Goal: Transaction & Acquisition: Purchase product/service

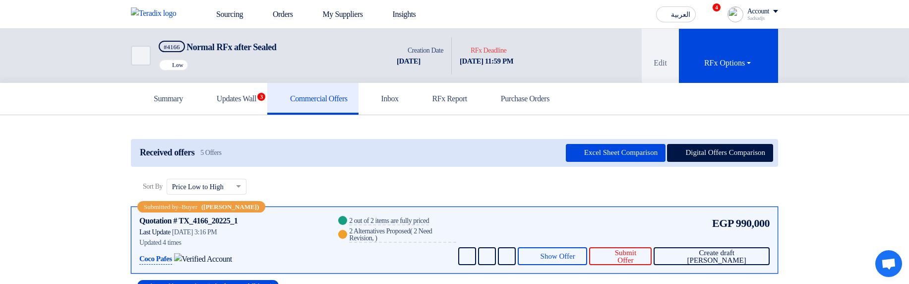
click at [739, 267] on div "Submitted by – Buyer (Sadsadjs Askjd) Quotation # TX_4166_20225_1 Contacts Last…" at bounding box center [455, 239] width 648 height 67
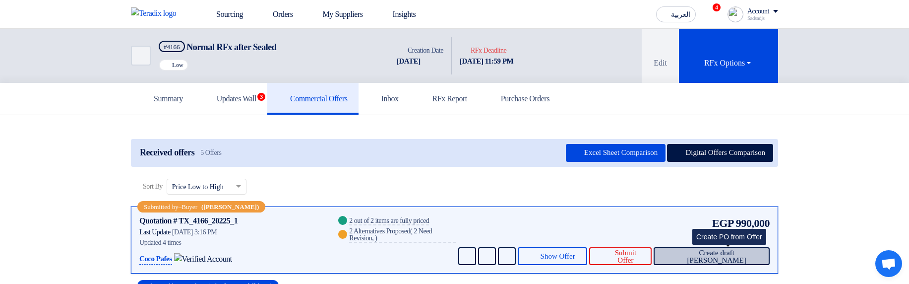
click at [739, 253] on span "Create draft PO" at bounding box center [717, 256] width 90 height 15
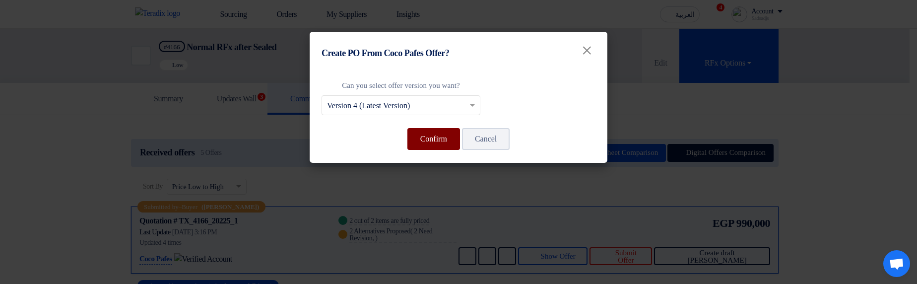
click at [425, 136] on button "Confirm" at bounding box center [433, 139] width 53 height 22
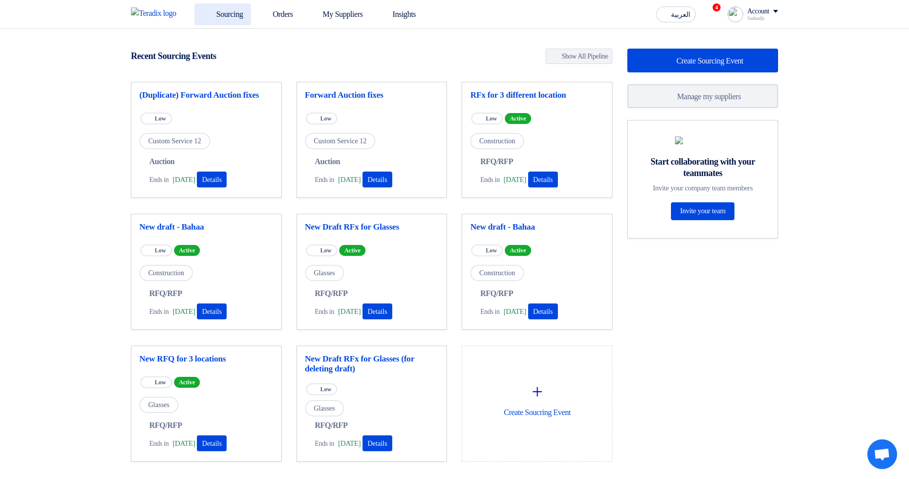
click at [228, 25] on div "Sourcing Orders My Suppliers Insights العربية ع 4 Congratulations! "(Duplicate)…" at bounding box center [455, 14] width 662 height 28
click at [232, 12] on link "Sourcing" at bounding box center [223, 14] width 57 height 22
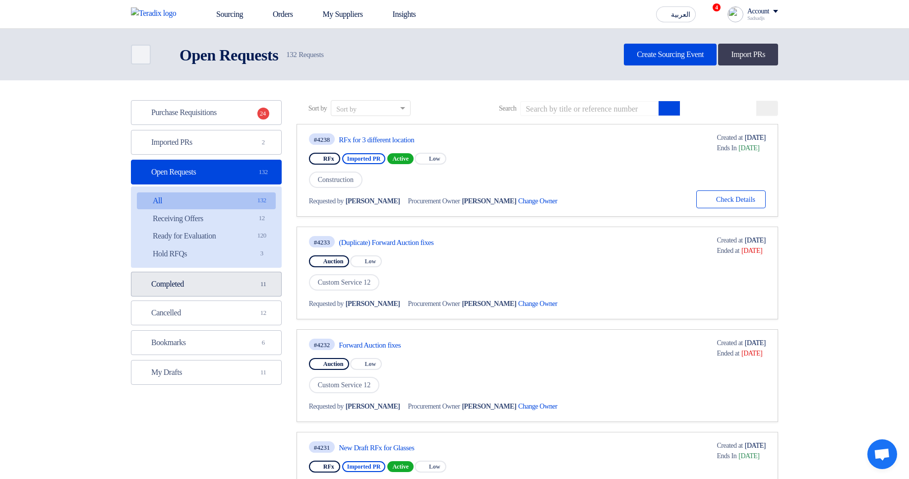
drag, startPoint x: 454, startPoint y: 169, endPoint x: 208, endPoint y: 283, distance: 271.5
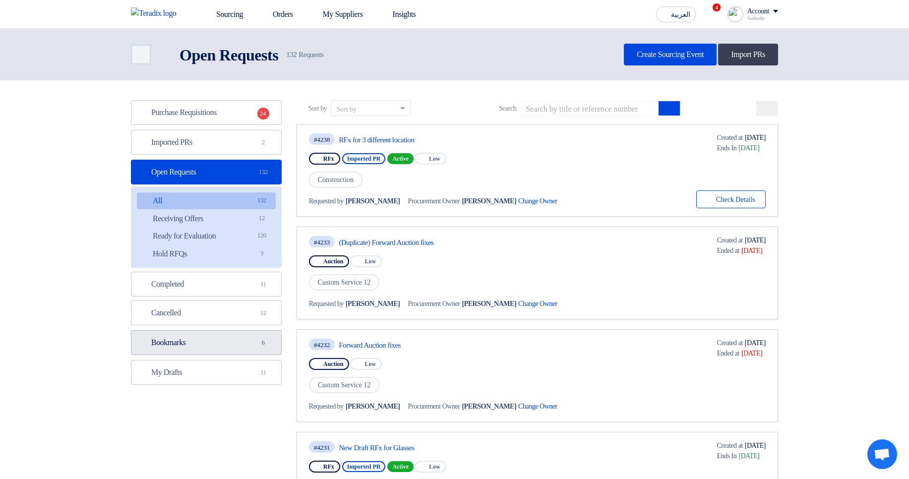
click at [186, 342] on link "Bookmarks Bookmarks 6" at bounding box center [206, 342] width 151 height 25
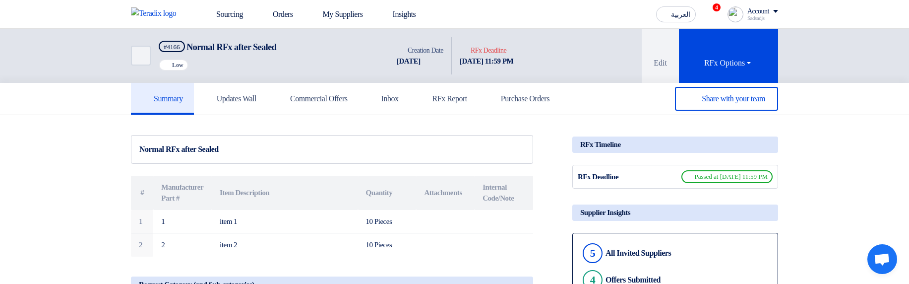
click at [320, 100] on h5 "Commercial Offers" at bounding box center [312, 99] width 69 height 10
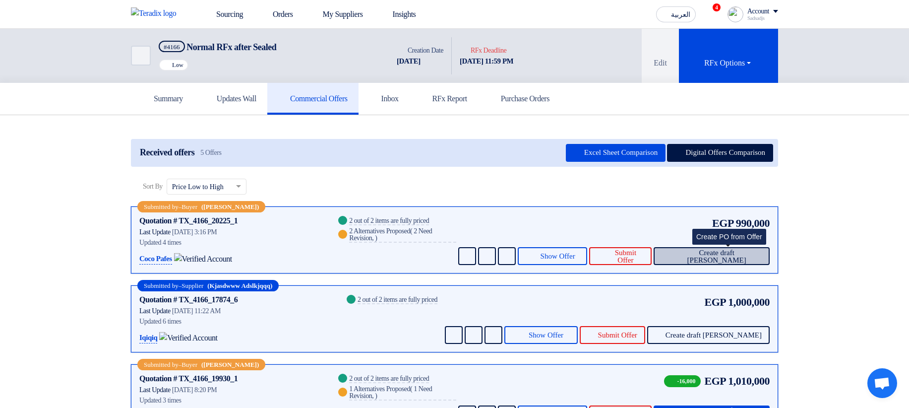
click at [729, 251] on span "Create draft PO" at bounding box center [717, 256] width 90 height 15
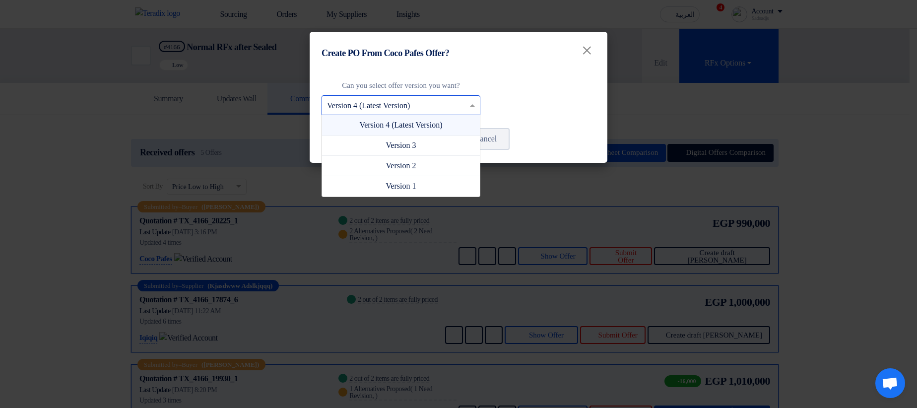
click at [463, 99] on input "text" at bounding box center [396, 106] width 138 height 16
click at [909, 142] on modal-container "Create PO From Coco Pafes Offer? × Can you select offer version you want? Selec…" at bounding box center [458, 204] width 917 height 408
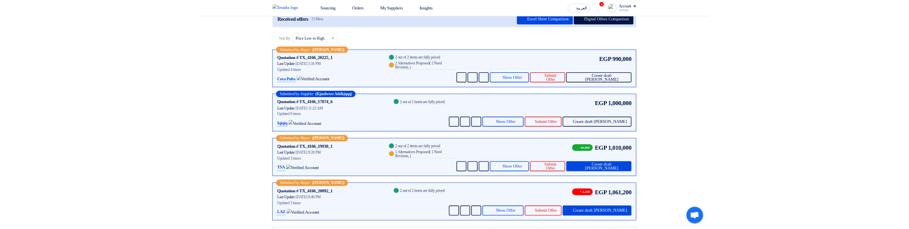
scroll to position [119, 0]
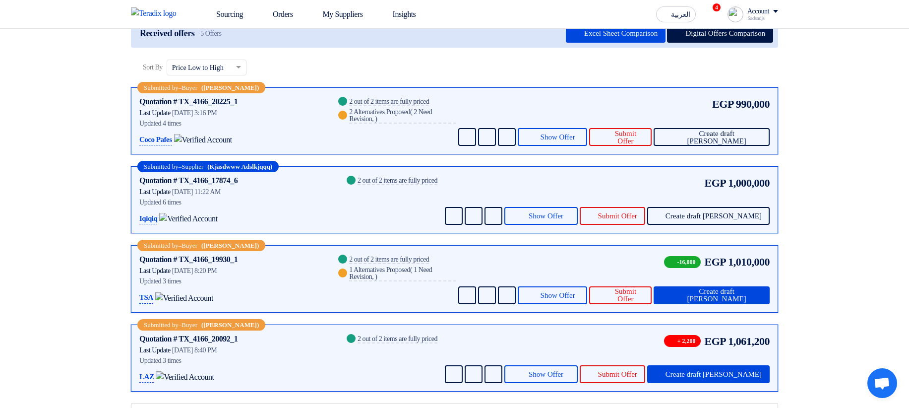
click at [722, 304] on div "Submitted by – Buyer (Sadsadjs Askjd) Quotation # TX_4166_19930_1 Contacts Last…" at bounding box center [455, 278] width 648 height 67
click at [732, 288] on span "Create draft [PERSON_NAME]" at bounding box center [717, 295] width 90 height 15
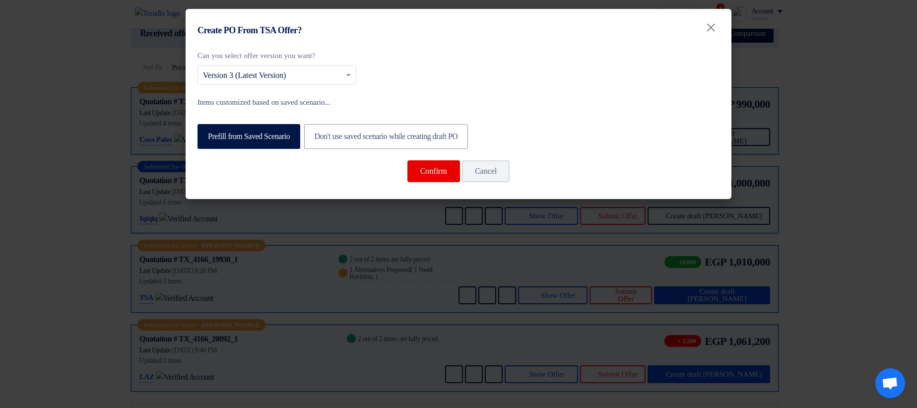
click at [632, 107] on label "Items customized based on saved scenario..." at bounding box center [458, 102] width 522 height 11
click at [878, 114] on modal-container "Create PO From TSA Offer? × Can you select offer version you want? Select from …" at bounding box center [458, 204] width 917 height 408
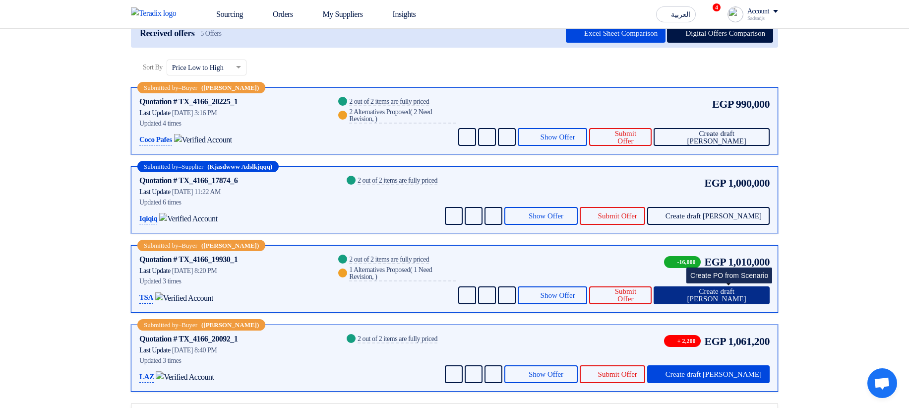
click at [735, 298] on span "Create draft [PERSON_NAME]" at bounding box center [717, 295] width 90 height 15
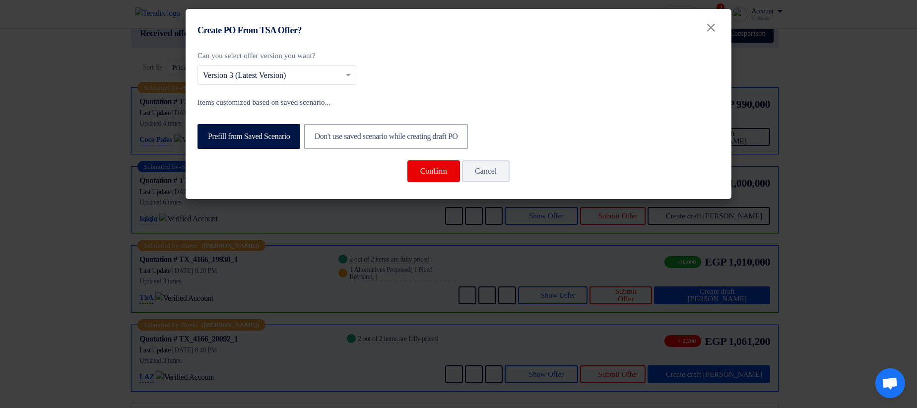
click at [818, 255] on modal-container "Create PO From TSA Offer? × Can you select offer version you want? Select from …" at bounding box center [458, 204] width 917 height 408
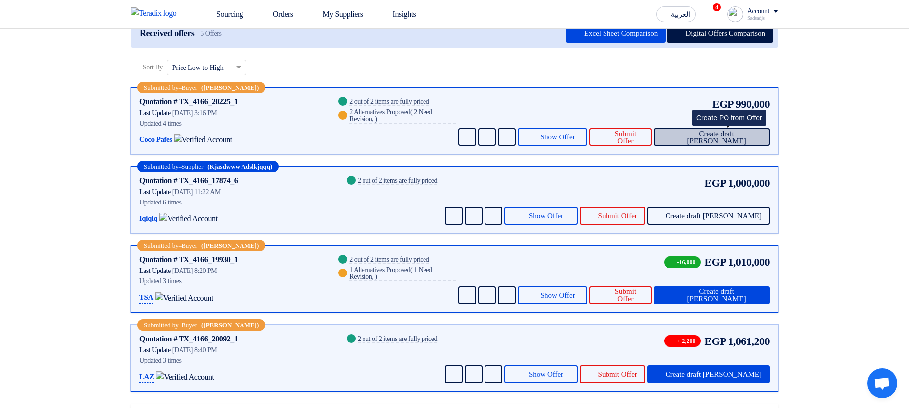
click at [753, 138] on span "Create draft [PERSON_NAME]" at bounding box center [717, 137] width 90 height 15
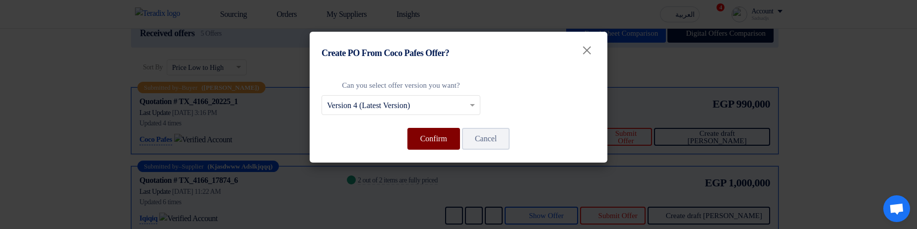
click at [426, 139] on button "Confirm" at bounding box center [433, 139] width 53 height 22
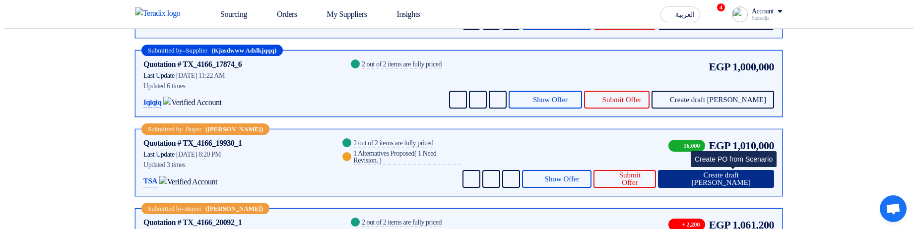
scroll to position [238, 0]
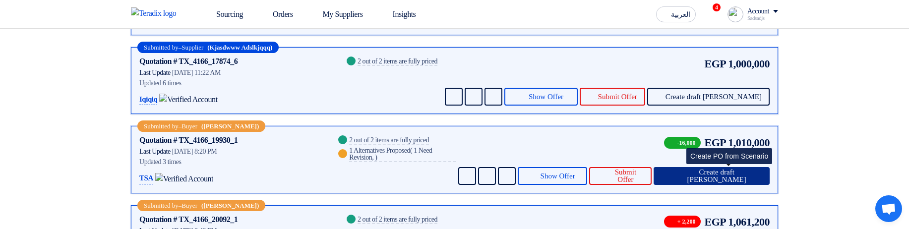
click at [748, 172] on span "Create draft [PERSON_NAME]" at bounding box center [717, 176] width 90 height 15
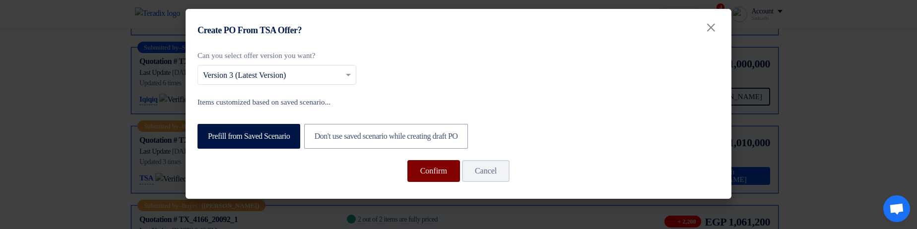
click at [436, 167] on button "Confirm" at bounding box center [433, 171] width 53 height 22
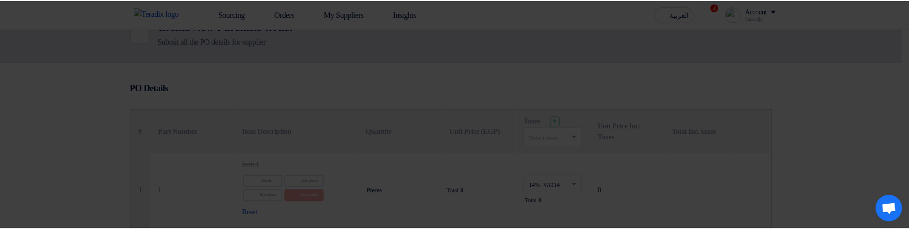
scroll to position [238, 0]
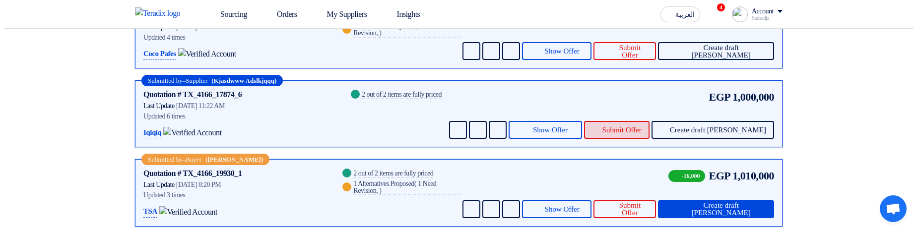
scroll to position [238, 0]
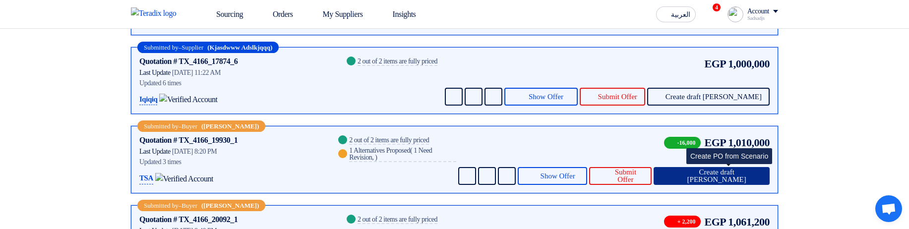
click at [728, 175] on span "Create draft [PERSON_NAME]" at bounding box center [717, 176] width 90 height 15
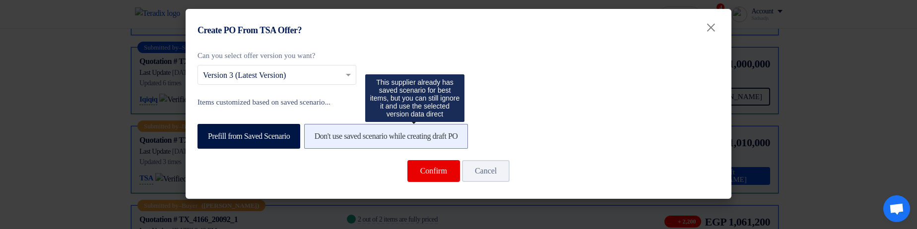
click at [462, 125] on label "Don't use saved scenario while creating draft PO" at bounding box center [386, 136] width 164 height 25
click at [321, 132] on input "Don't use saved scenario while creating draft PO" at bounding box center [318, 135] width 6 height 6
radio input "true"
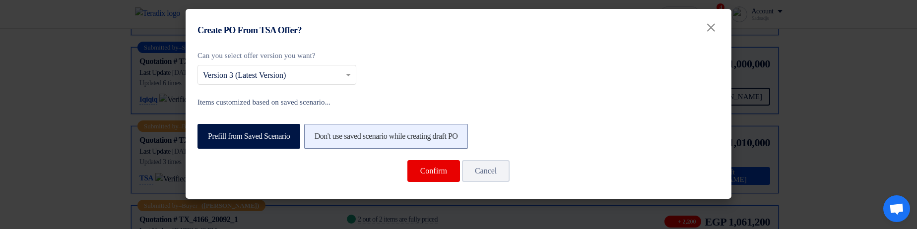
click at [460, 130] on label "Don't use saved scenario while creating draft PO" at bounding box center [386, 136] width 164 height 25
click at [321, 132] on input "Don't use saved scenario while creating draft PO" at bounding box center [318, 135] width 6 height 6
click at [467, 140] on label "Don't use saved scenario while creating draft PO" at bounding box center [386, 136] width 164 height 25
click at [321, 139] on input "Don't use saved scenario while creating draft PO" at bounding box center [318, 135] width 6 height 6
click at [467, 140] on label "Don't use saved scenario while creating draft PO" at bounding box center [386, 136] width 164 height 25
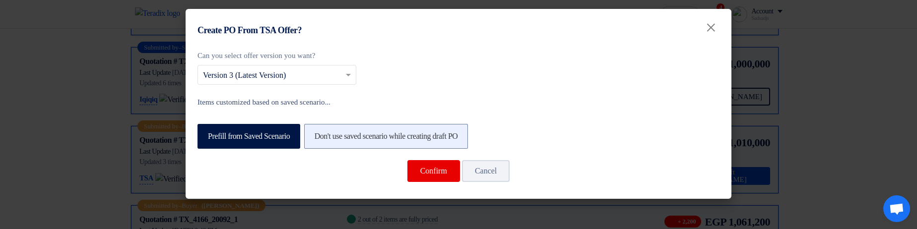
click at [321, 139] on input "Don't use saved scenario while creating draft PO" at bounding box center [318, 135] width 6 height 6
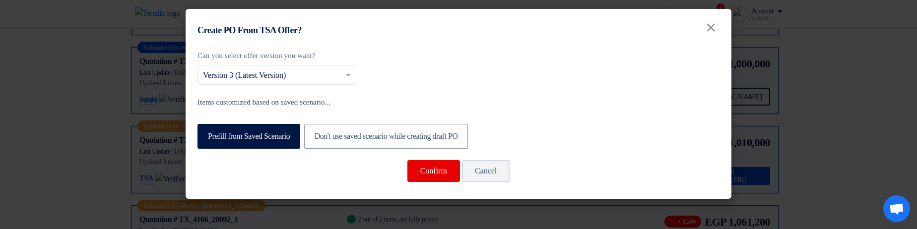
click at [618, 122] on div "Prefill from Saved Scenario Don't use saved scenario while creating draft PO" at bounding box center [458, 135] width 522 height 31
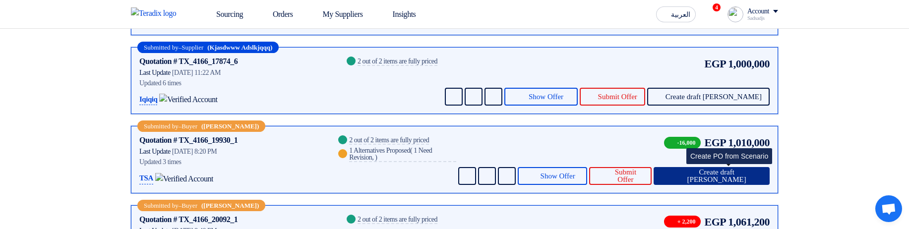
click at [750, 172] on span "Create draft [PERSON_NAME]" at bounding box center [717, 176] width 90 height 15
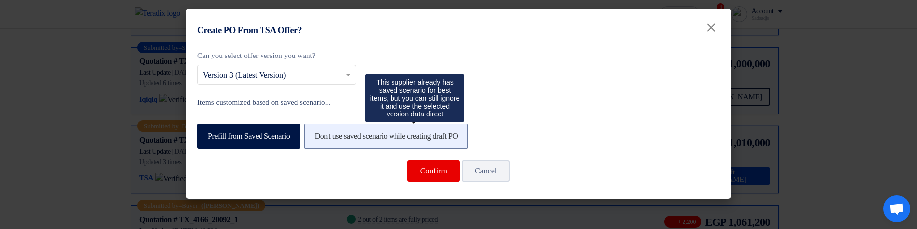
click at [332, 131] on label "Don't use saved scenario while creating draft PO" at bounding box center [386, 136] width 164 height 25
click at [321, 132] on input "Don't use saved scenario while creating draft PO" at bounding box center [318, 135] width 6 height 6
radio input "true"
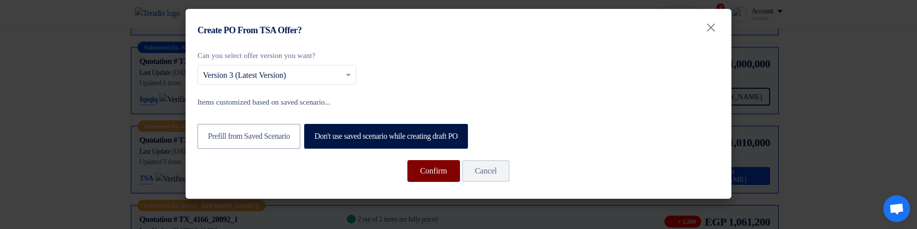
click at [418, 172] on button "Confirm" at bounding box center [433, 171] width 53 height 22
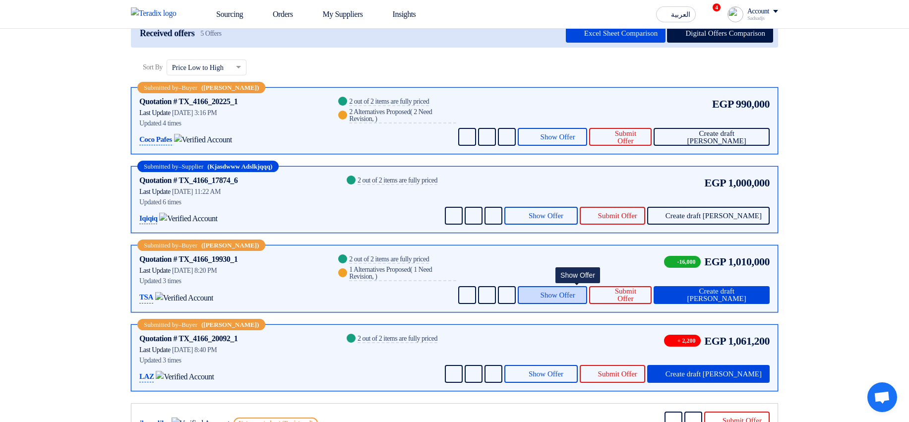
click at [588, 229] on button "Show Offer" at bounding box center [553, 295] width 70 height 18
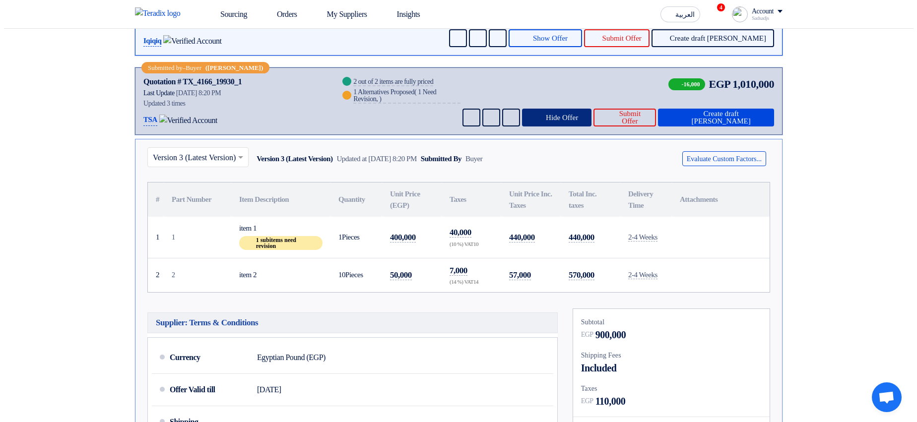
scroll to position [298, 0]
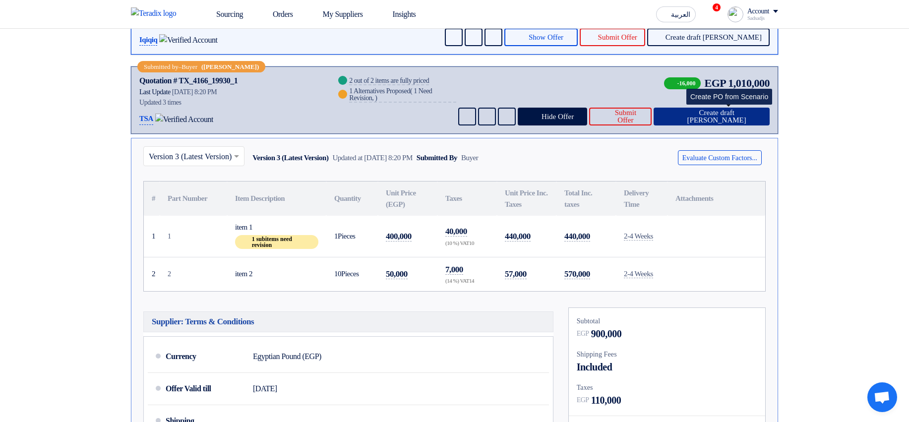
click at [738, 114] on span "Create draft [PERSON_NAME]" at bounding box center [717, 116] width 90 height 15
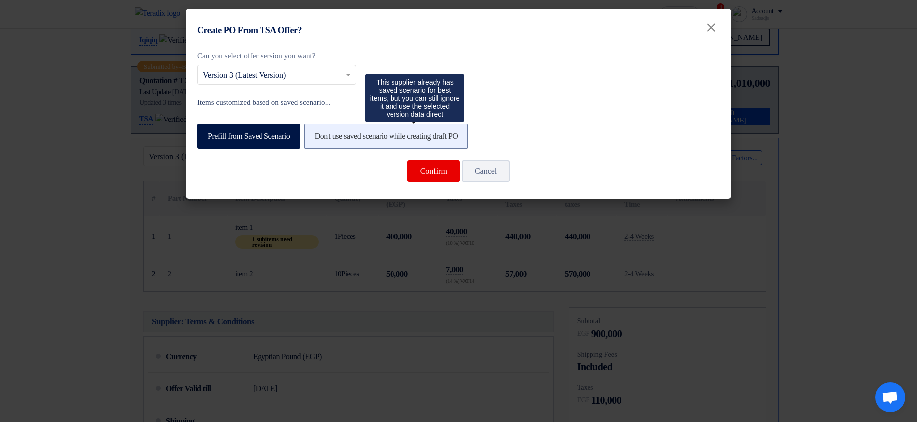
click at [468, 141] on label "Don't use saved scenario while creating draft PO" at bounding box center [386, 136] width 164 height 25
click at [321, 139] on input "Don't use saved scenario while creating draft PO" at bounding box center [318, 135] width 6 height 6
radio input "true"
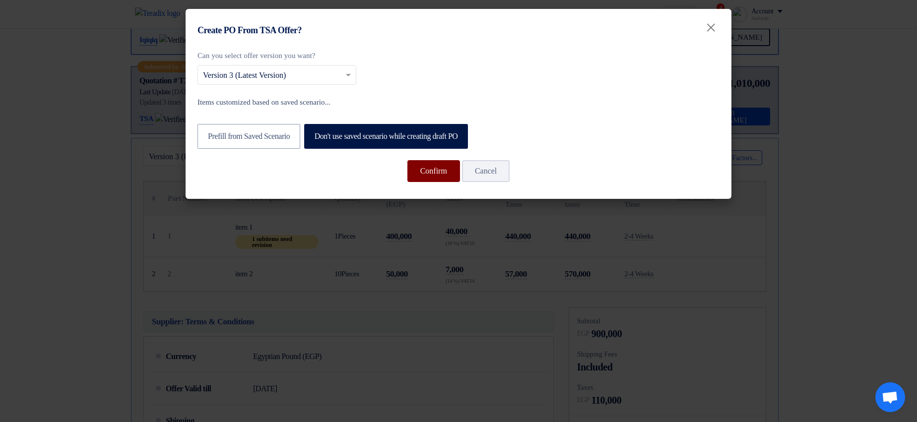
click at [443, 172] on button "Confirm" at bounding box center [433, 171] width 53 height 22
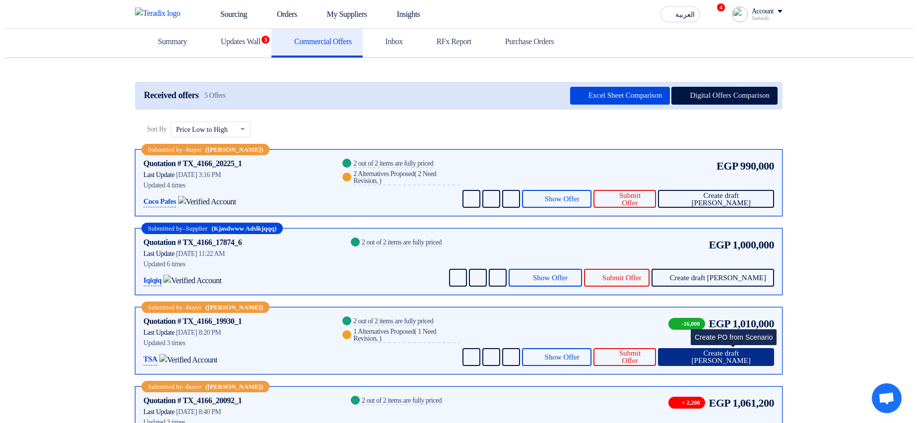
scroll to position [179, 0]
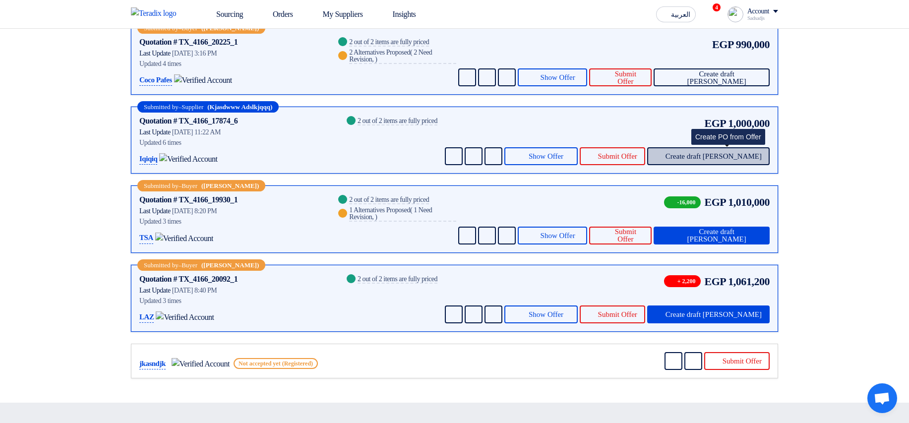
click at [732, 153] on span "Create draft [PERSON_NAME]" at bounding box center [714, 156] width 96 height 7
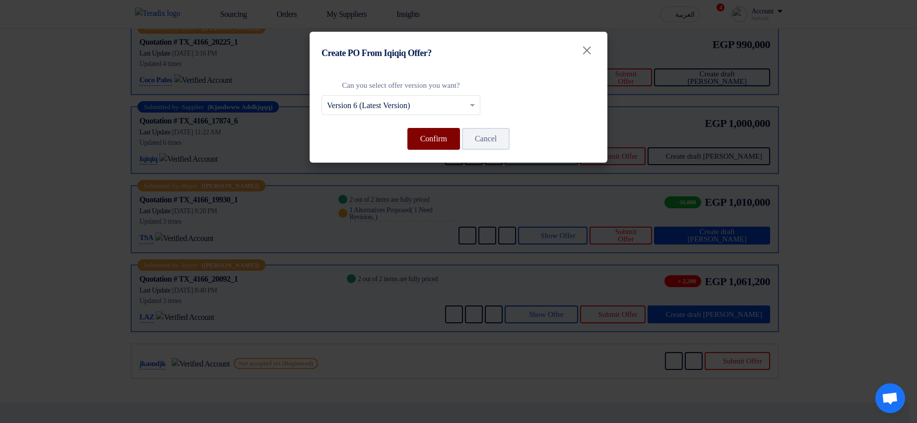
click at [438, 131] on button "Confirm" at bounding box center [433, 139] width 53 height 22
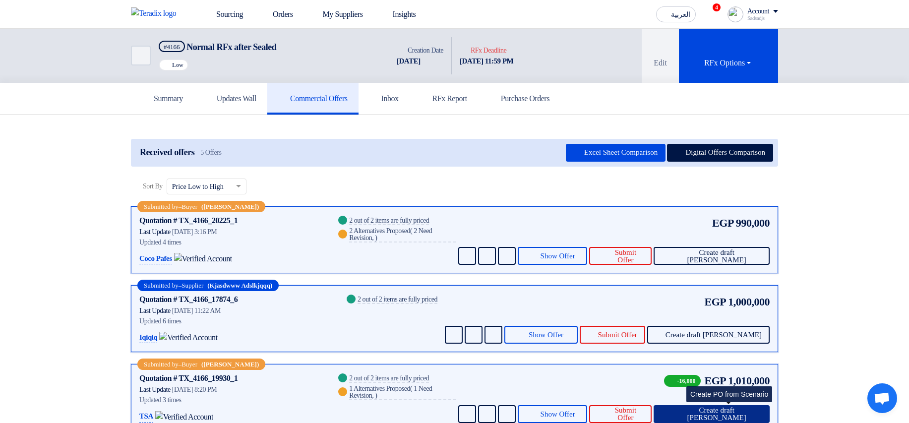
click at [734, 229] on span "Create draft [PERSON_NAME]" at bounding box center [717, 414] width 90 height 15
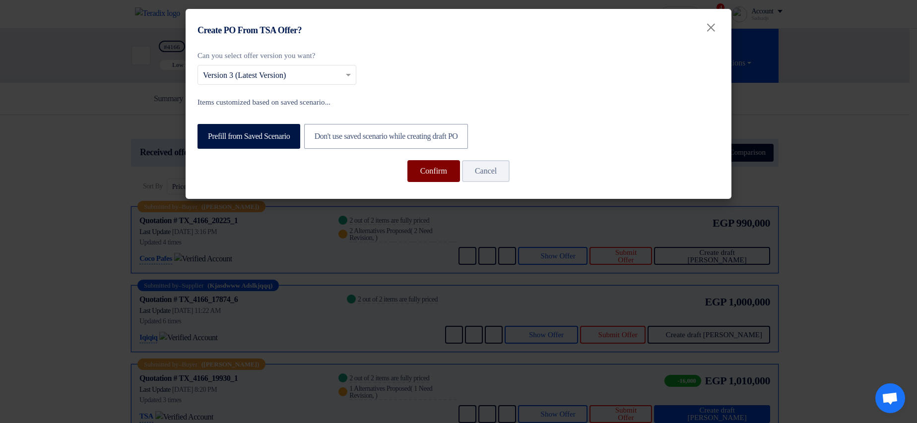
click at [436, 171] on button "Confirm" at bounding box center [433, 171] width 53 height 22
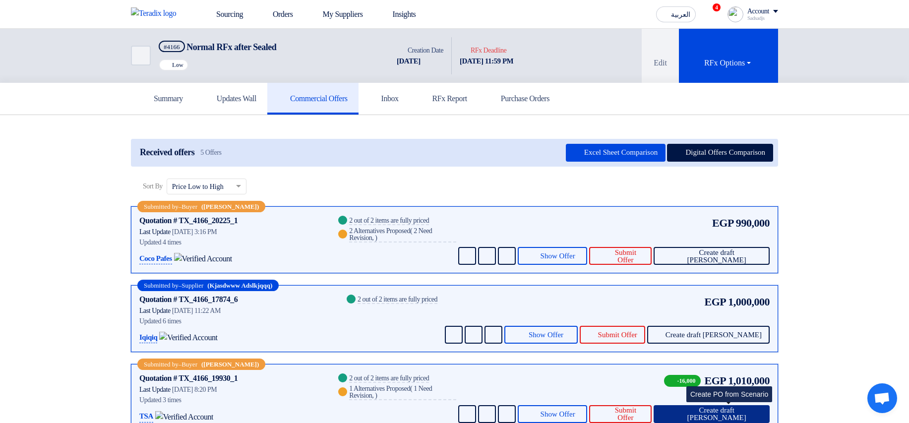
click at [740, 229] on span "Create draft PO" at bounding box center [717, 414] width 90 height 15
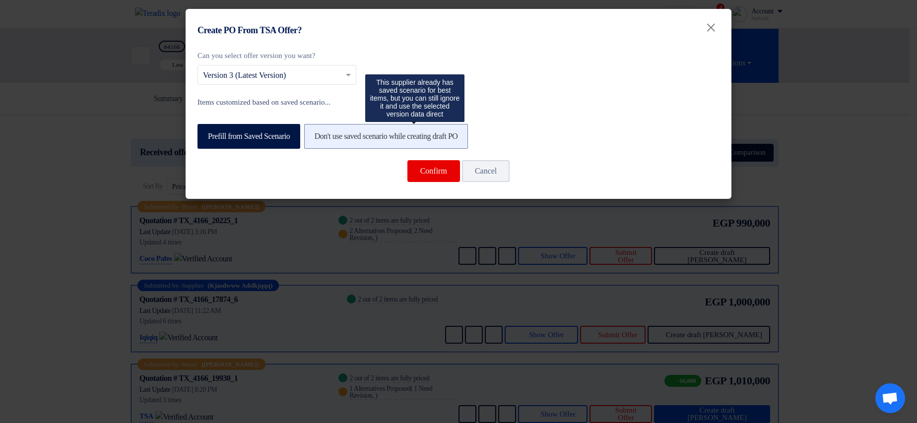
click at [403, 141] on label "Don't use saved scenario while creating draft PO" at bounding box center [386, 136] width 164 height 25
click at [321, 139] on input "Don't use saved scenario while creating draft PO" at bounding box center [318, 135] width 6 height 6
radio input "true"
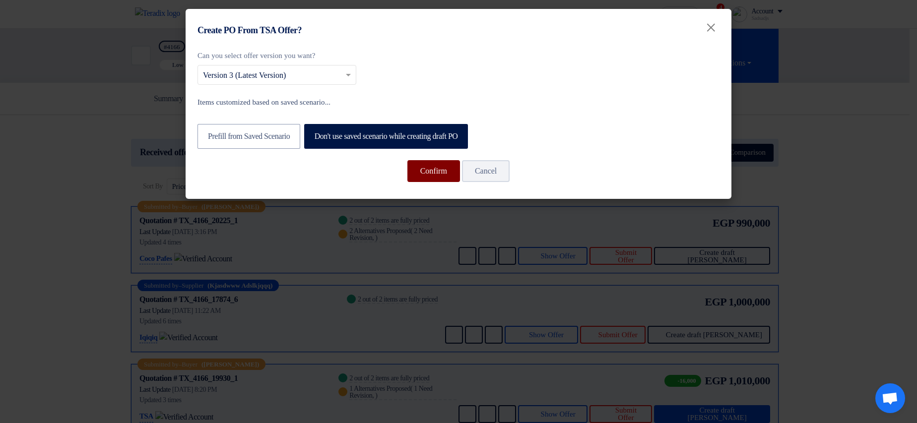
click at [436, 177] on button "Confirm" at bounding box center [433, 171] width 53 height 22
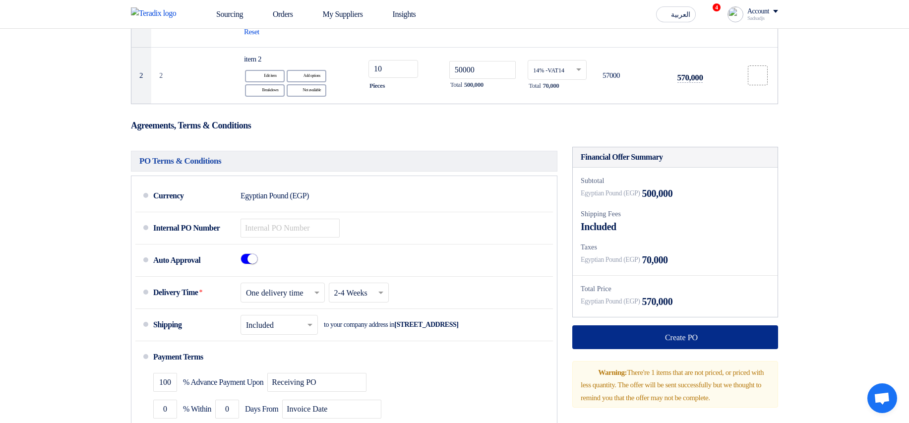
scroll to position [238, 0]
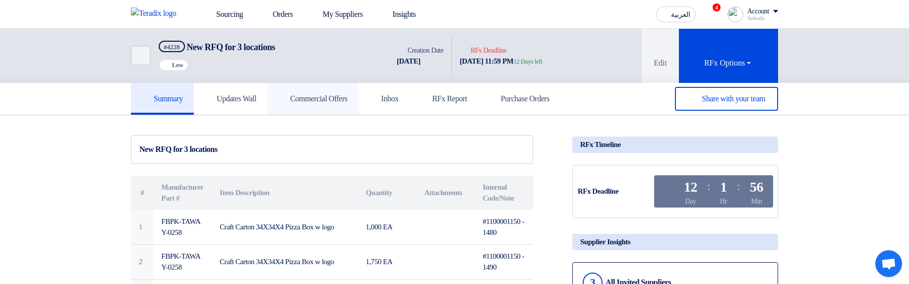
click at [288, 103] on icon at bounding box center [283, 98] width 10 height 10
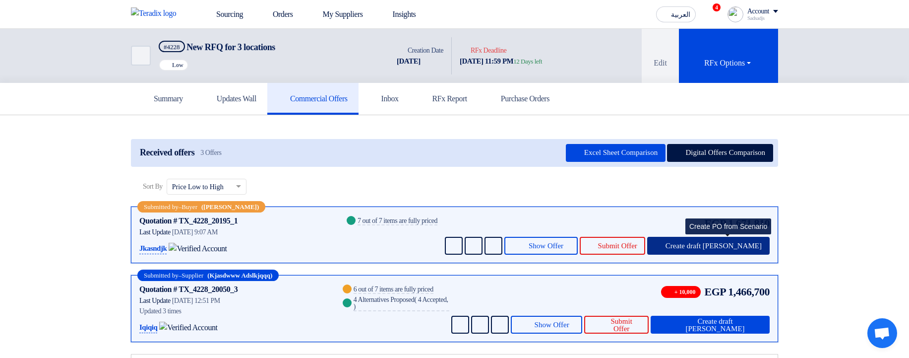
click at [663, 243] on icon at bounding box center [659, 246] width 8 height 8
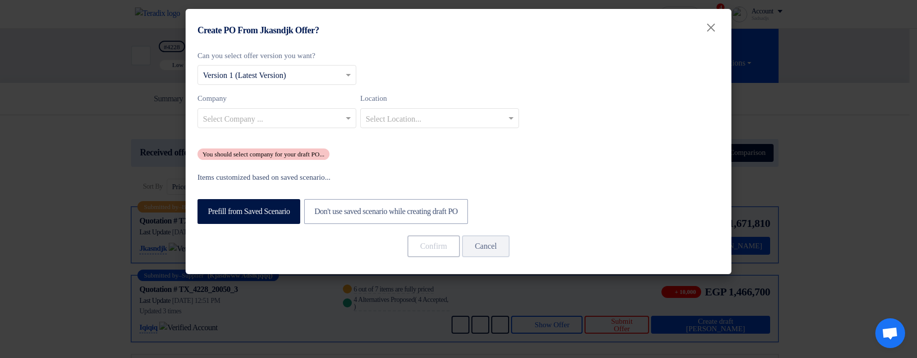
click at [303, 120] on input "text" at bounding box center [272, 119] width 138 height 16
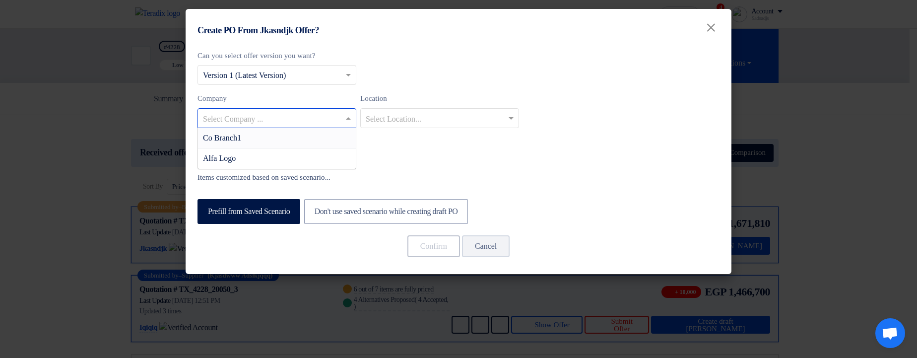
click at [299, 143] on div "Co Branch1" at bounding box center [277, 138] width 158 height 20
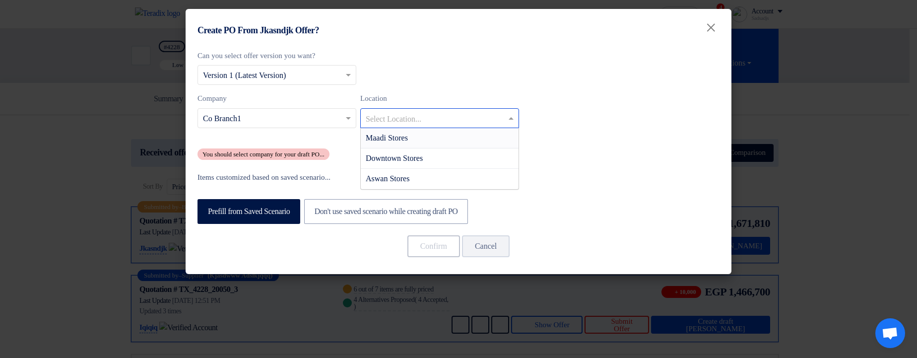
click at [470, 121] on input "text" at bounding box center [435, 119] width 138 height 16
click at [444, 146] on div "Maadi Stores" at bounding box center [440, 138] width 158 height 20
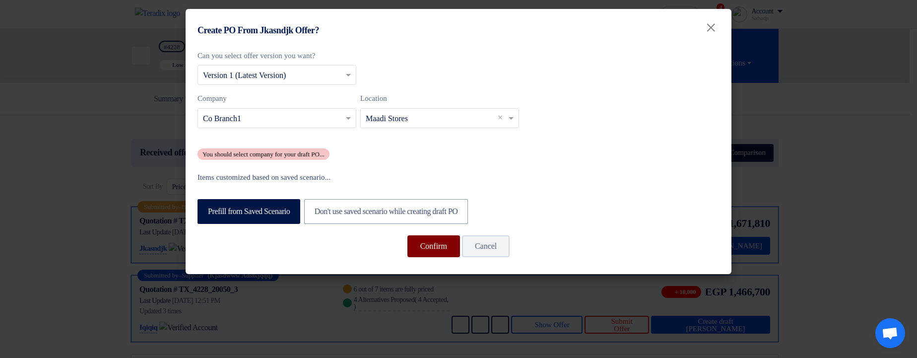
click at [426, 250] on button "Confirm" at bounding box center [433, 246] width 53 height 22
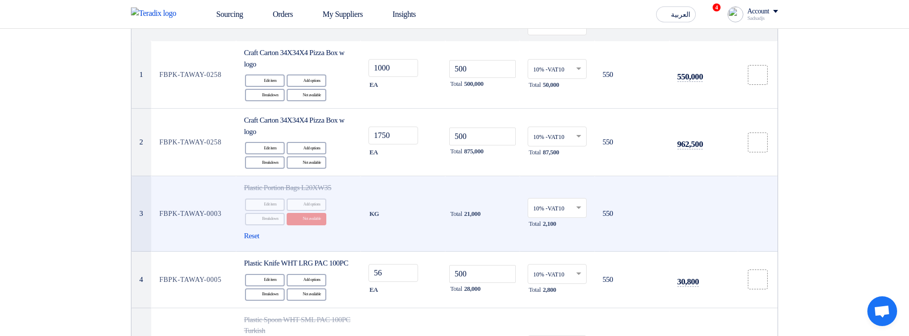
scroll to position [60, 0]
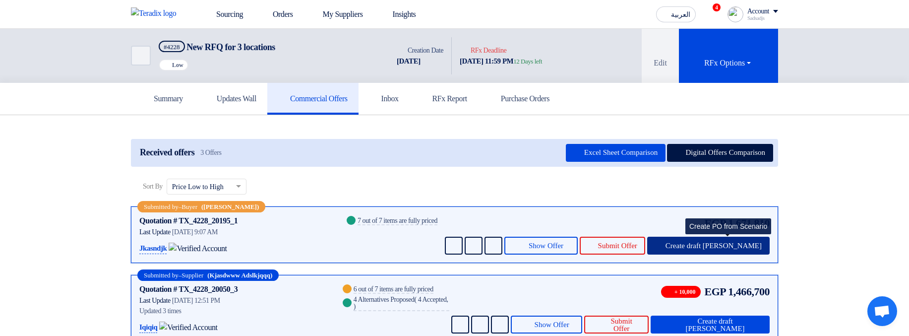
click at [752, 240] on button "Create draft [PERSON_NAME]" at bounding box center [709, 246] width 123 height 18
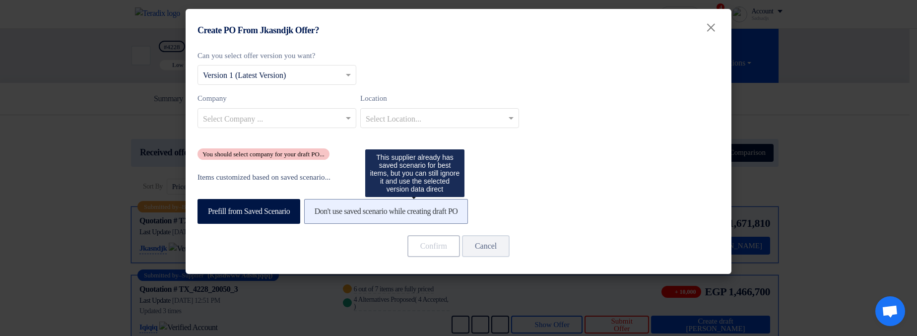
click at [384, 211] on label "Don't use saved scenario while creating draft PO" at bounding box center [386, 211] width 164 height 25
click at [321, 211] on input "Don't use saved scenario while creating draft PO" at bounding box center [318, 210] width 6 height 6
radio input "true"
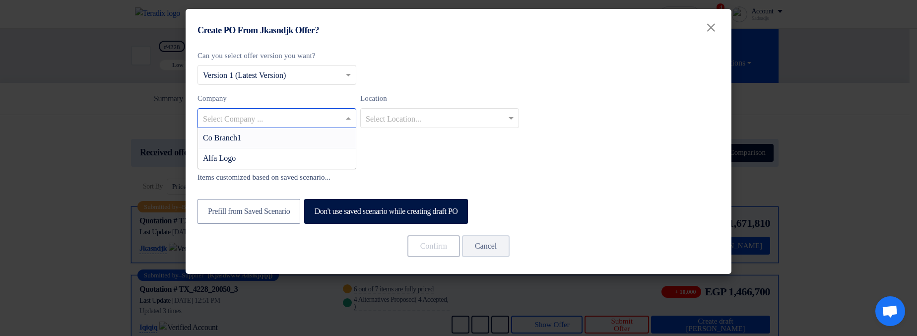
click at [334, 118] on input "text" at bounding box center [272, 119] width 138 height 16
click at [335, 148] on div "Alfa Logo" at bounding box center [277, 158] width 158 height 20
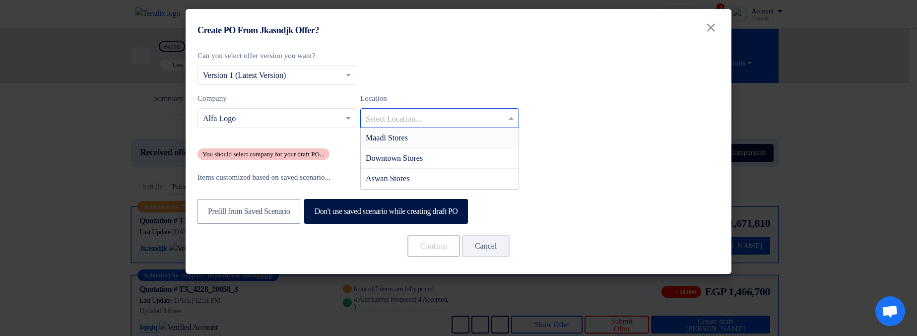
click at [440, 113] on input "text" at bounding box center [435, 119] width 138 height 16
click at [441, 137] on div "Maadi Stores" at bounding box center [440, 138] width 158 height 20
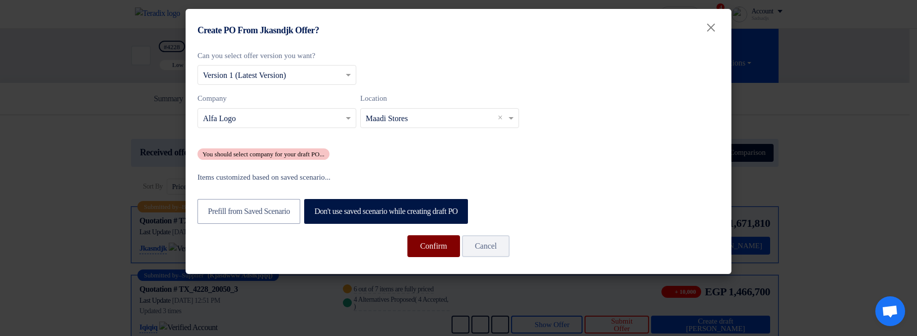
click at [425, 247] on button "Confirm" at bounding box center [433, 246] width 53 height 22
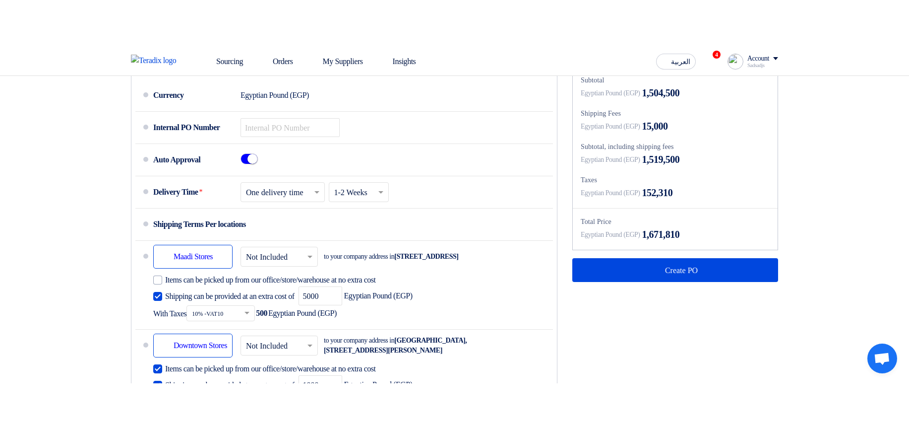
scroll to position [655, 0]
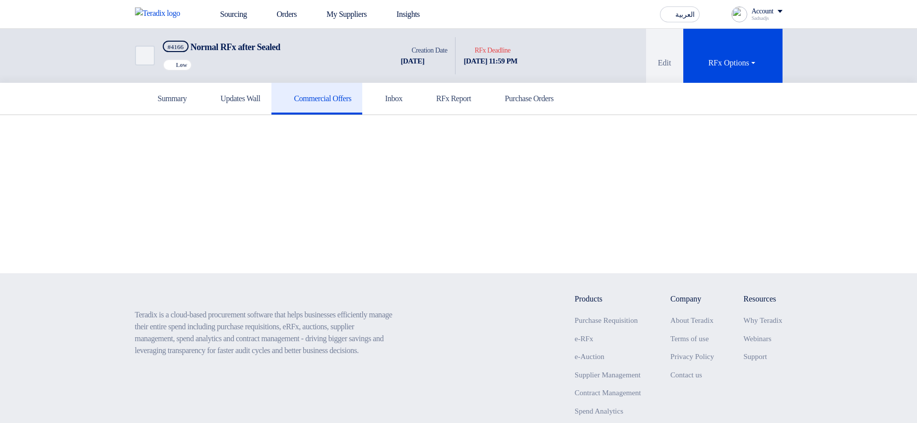
scroll to position [75, 0]
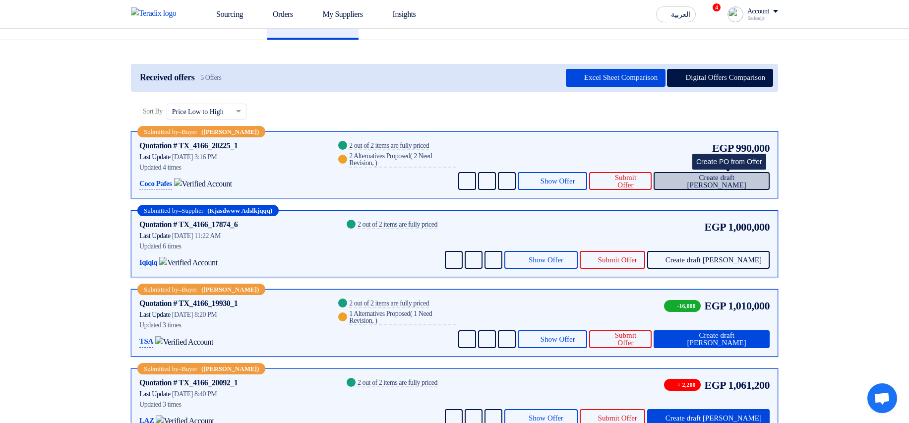
click at [749, 187] on span "Create draft [PERSON_NAME]" at bounding box center [717, 181] width 90 height 15
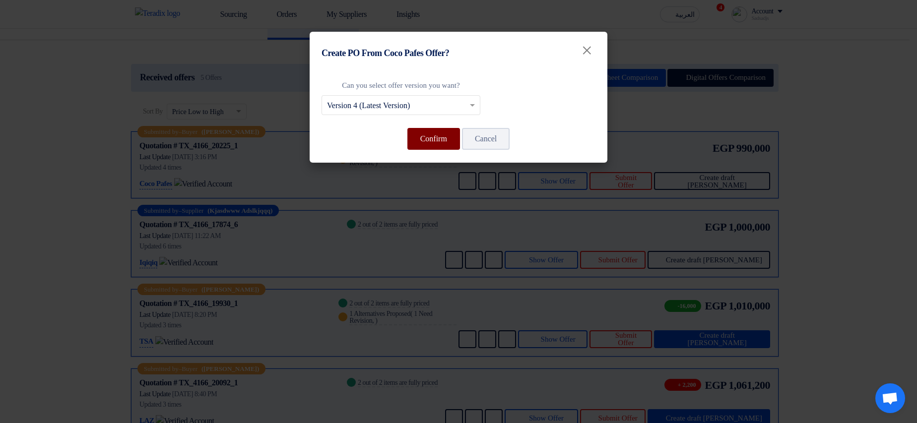
click at [413, 134] on button "Confirm" at bounding box center [433, 139] width 53 height 22
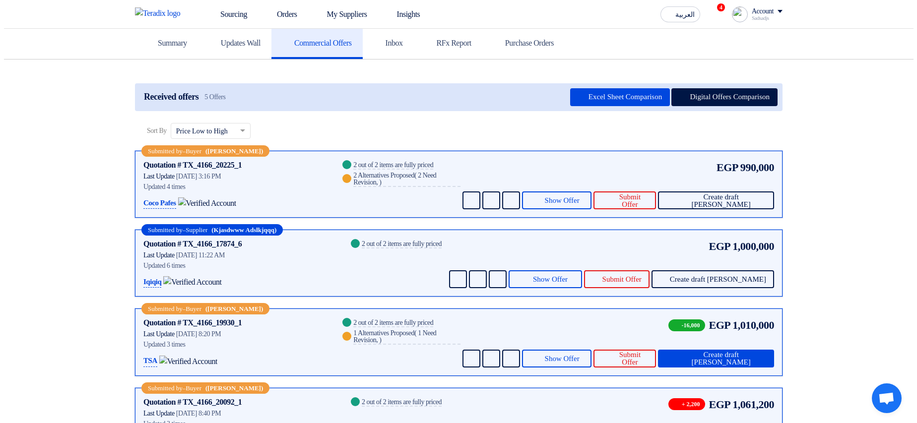
scroll to position [119, 0]
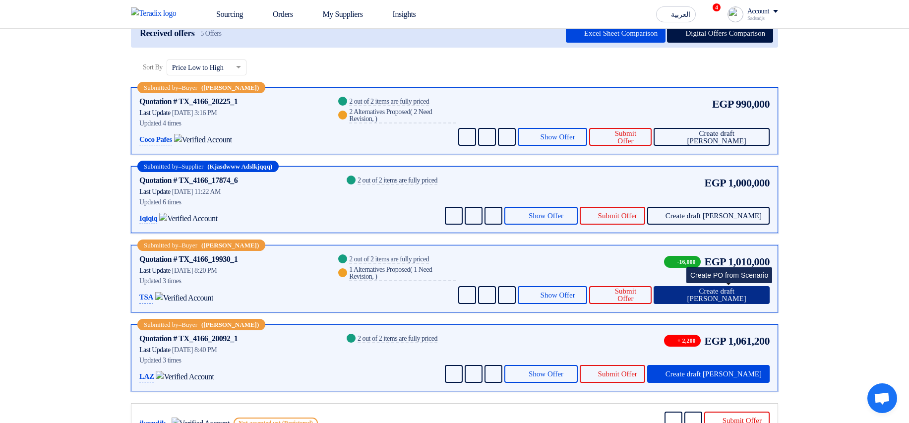
click at [734, 300] on span "Create draft [PERSON_NAME]" at bounding box center [717, 295] width 90 height 15
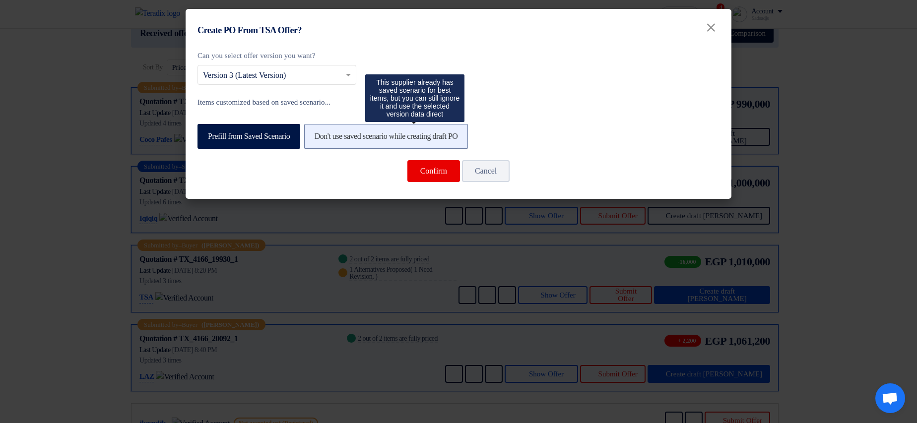
click at [379, 141] on label "Don't use saved scenario while creating draft PO" at bounding box center [386, 136] width 164 height 25
click at [321, 139] on input "Don't use saved scenario while creating draft PO" at bounding box center [318, 135] width 6 height 6
radio input "true"
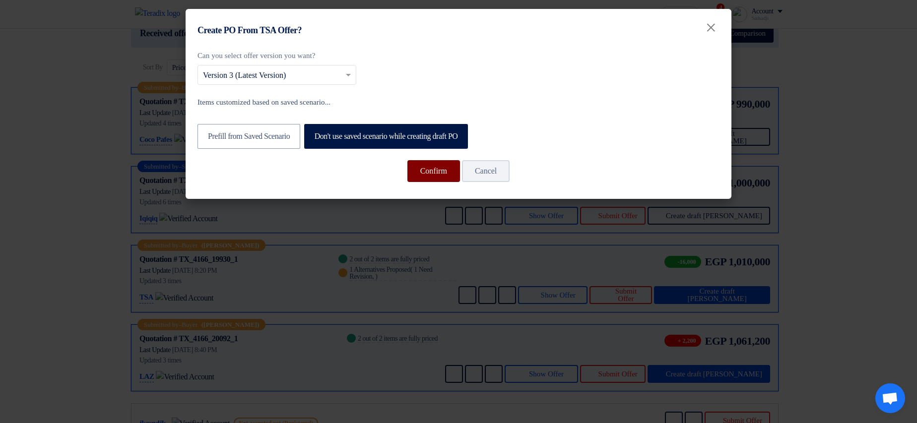
click at [433, 173] on button "Confirm" at bounding box center [433, 171] width 53 height 22
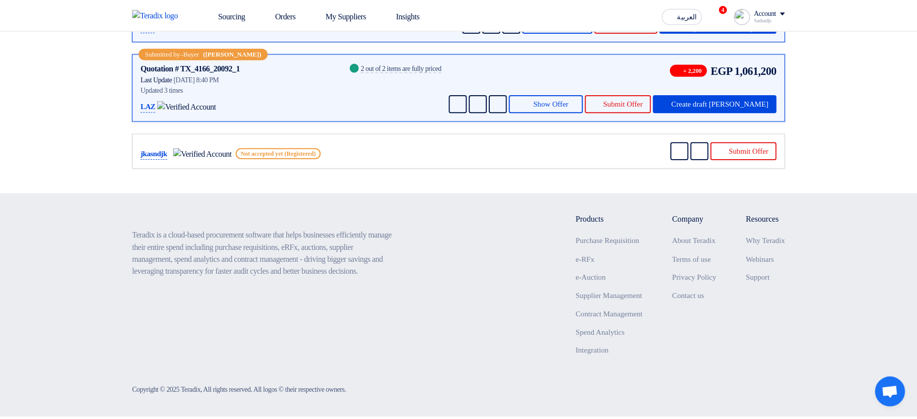
scroll to position [384, 0]
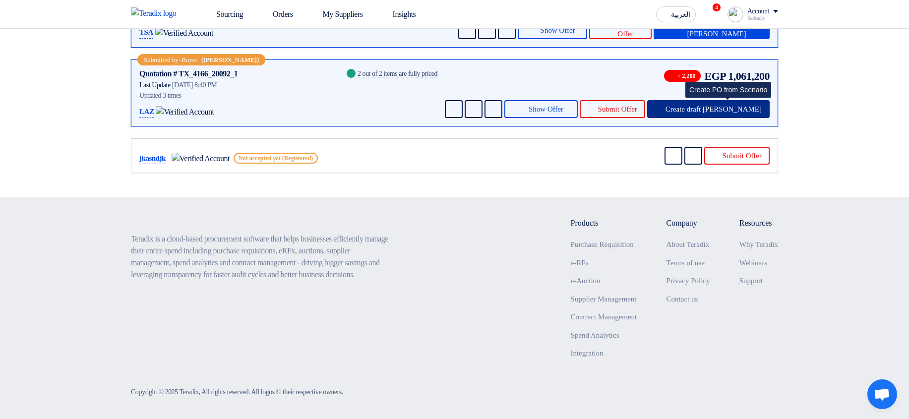
click at [663, 107] on icon at bounding box center [659, 109] width 8 height 8
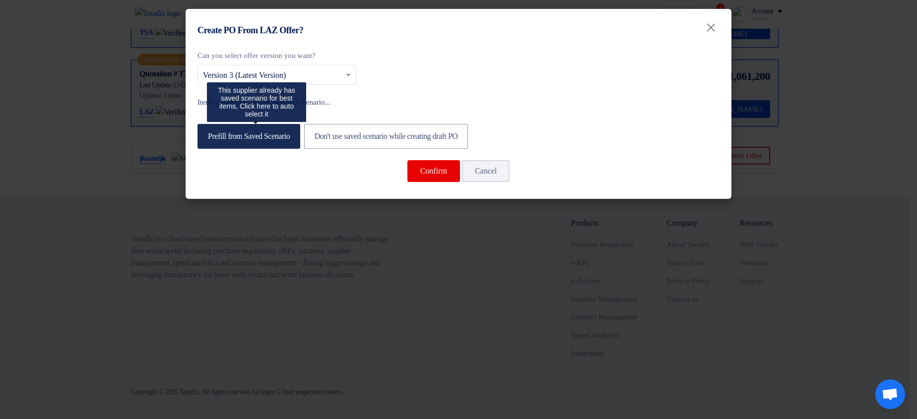
click at [258, 139] on label "Prefill from Saved Scenario" at bounding box center [248, 136] width 103 height 25
click at [214, 139] on input "Prefill from Saved Scenario" at bounding box center [211, 135] width 6 height 6
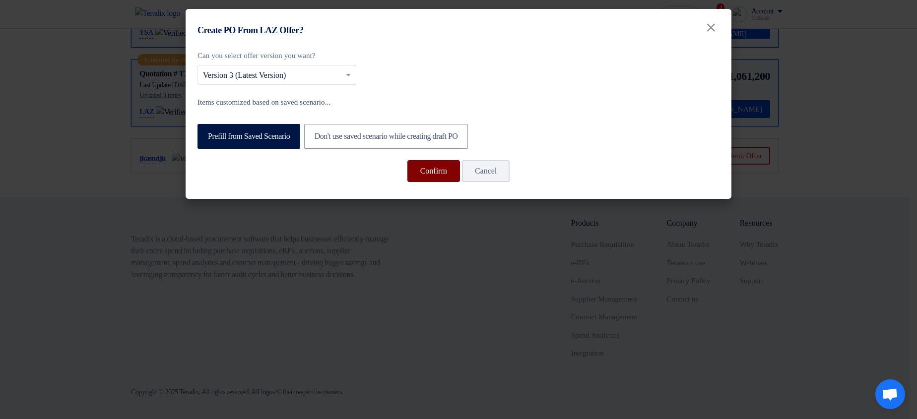
click at [436, 178] on button "Confirm" at bounding box center [433, 171] width 53 height 22
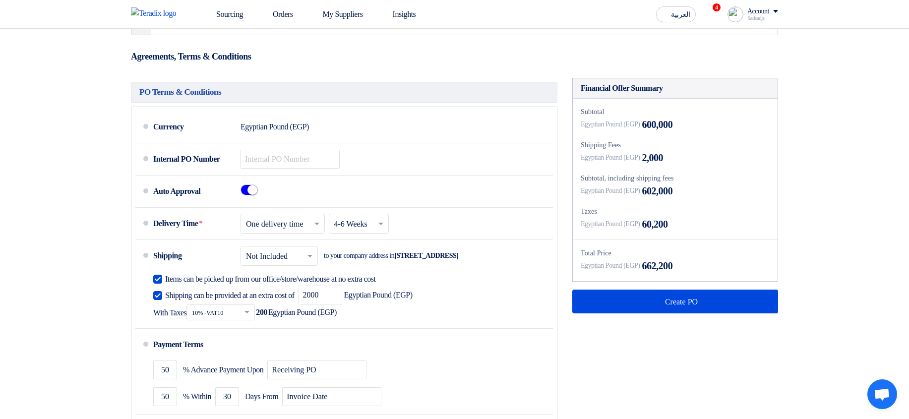
scroll to position [298, 0]
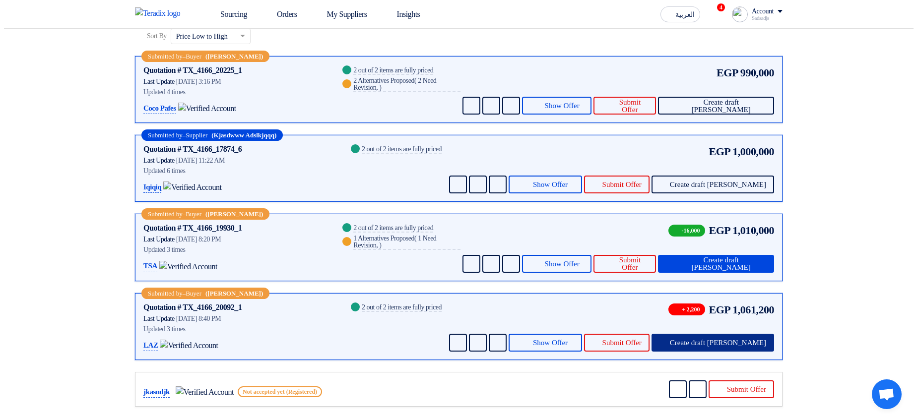
scroll to position [179, 0]
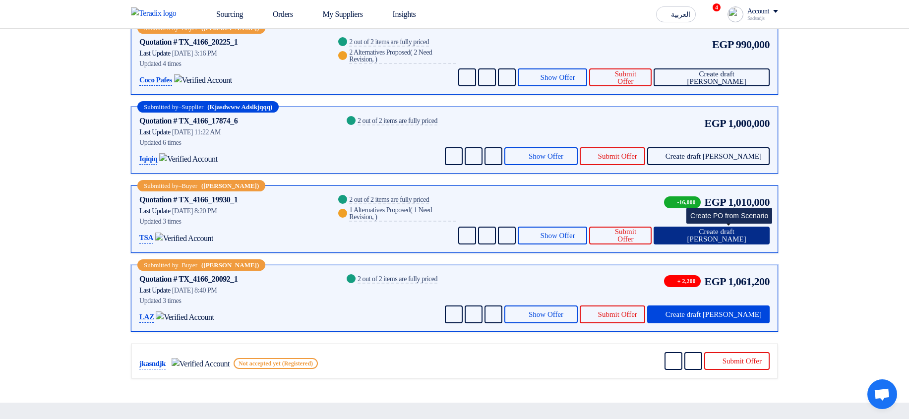
click at [737, 236] on span "Create draft [PERSON_NAME]" at bounding box center [717, 235] width 90 height 15
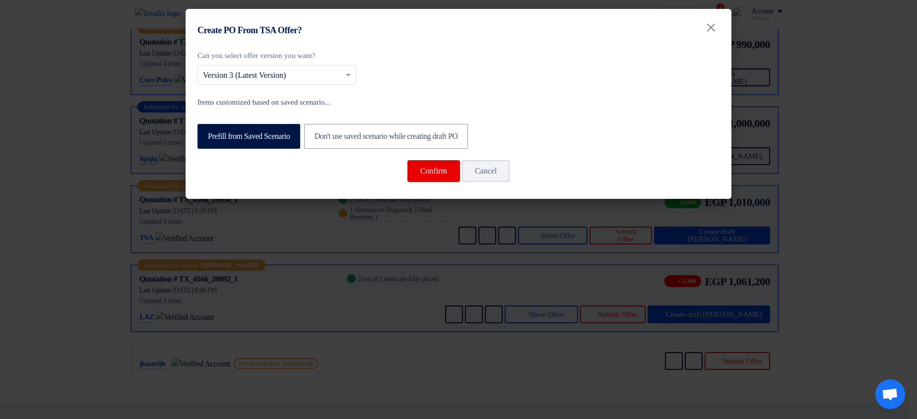
click at [441, 185] on div "Can you select offer version you want? Select from offer versions × Version 3 (…" at bounding box center [459, 122] width 546 height 154
click at [433, 176] on button "Confirm" at bounding box center [433, 171] width 53 height 22
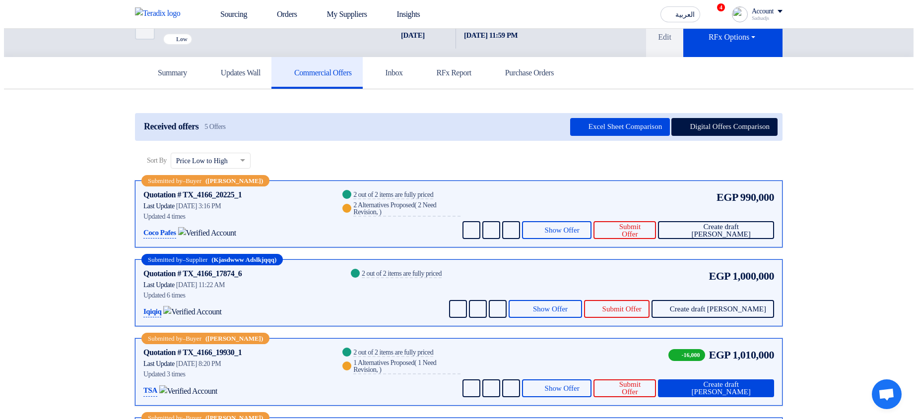
scroll to position [119, 0]
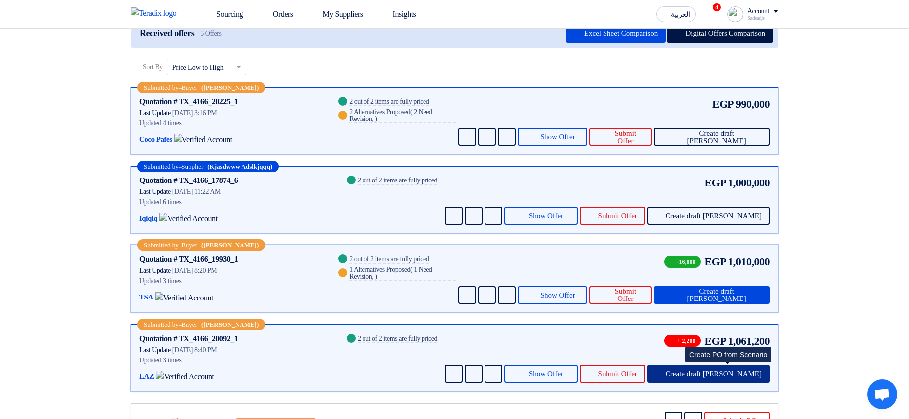
click at [747, 372] on span "Create draft [PERSON_NAME]" at bounding box center [714, 374] width 96 height 7
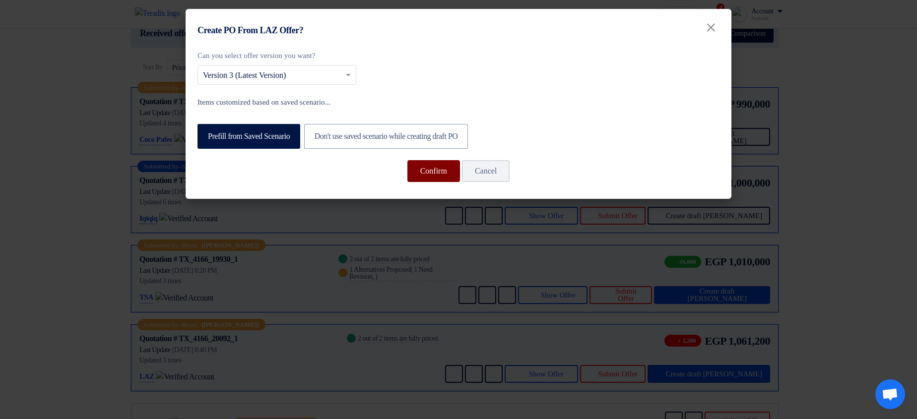
click at [424, 175] on button "Confirm" at bounding box center [433, 171] width 53 height 22
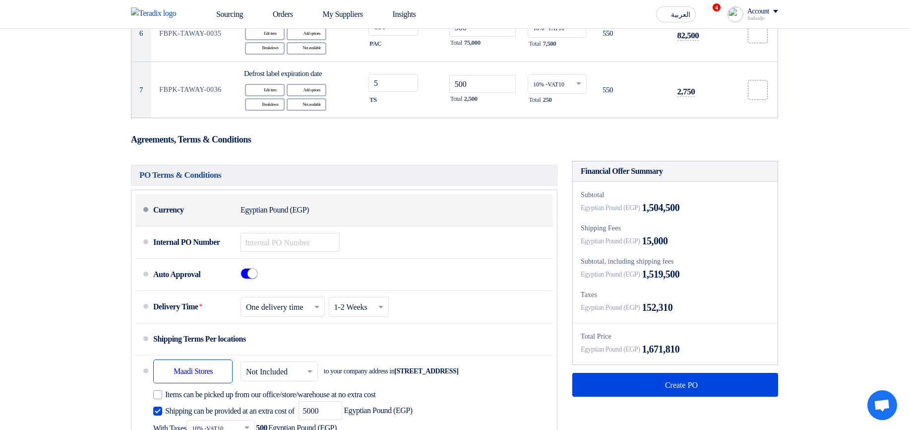
scroll to position [655, 0]
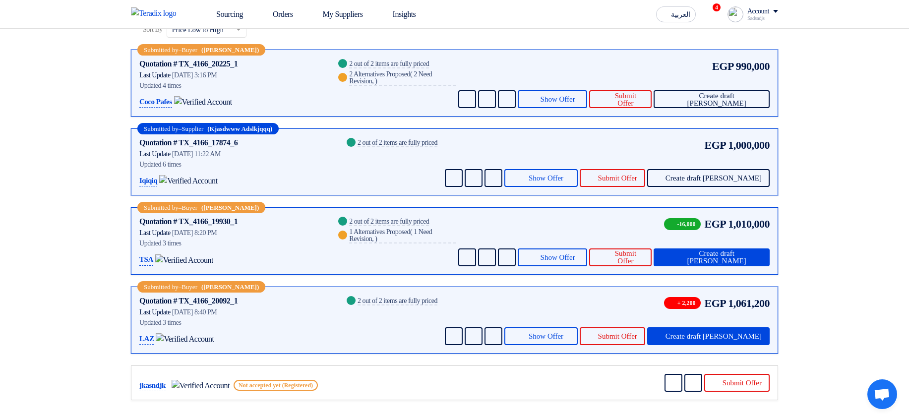
scroll to position [179, 0]
